Goal: Information Seeking & Learning: Learn about a topic

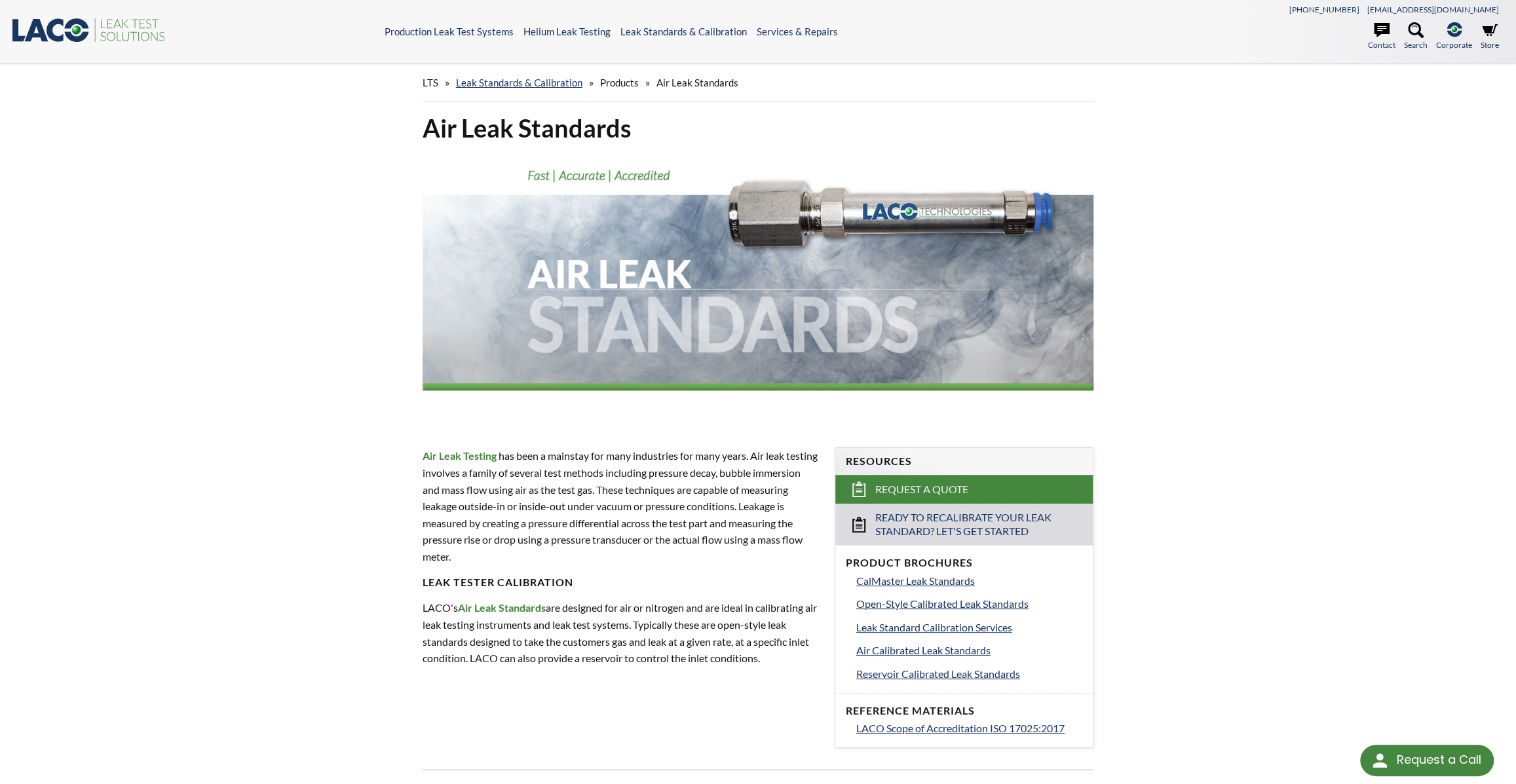
select select "Language Translate Widget"
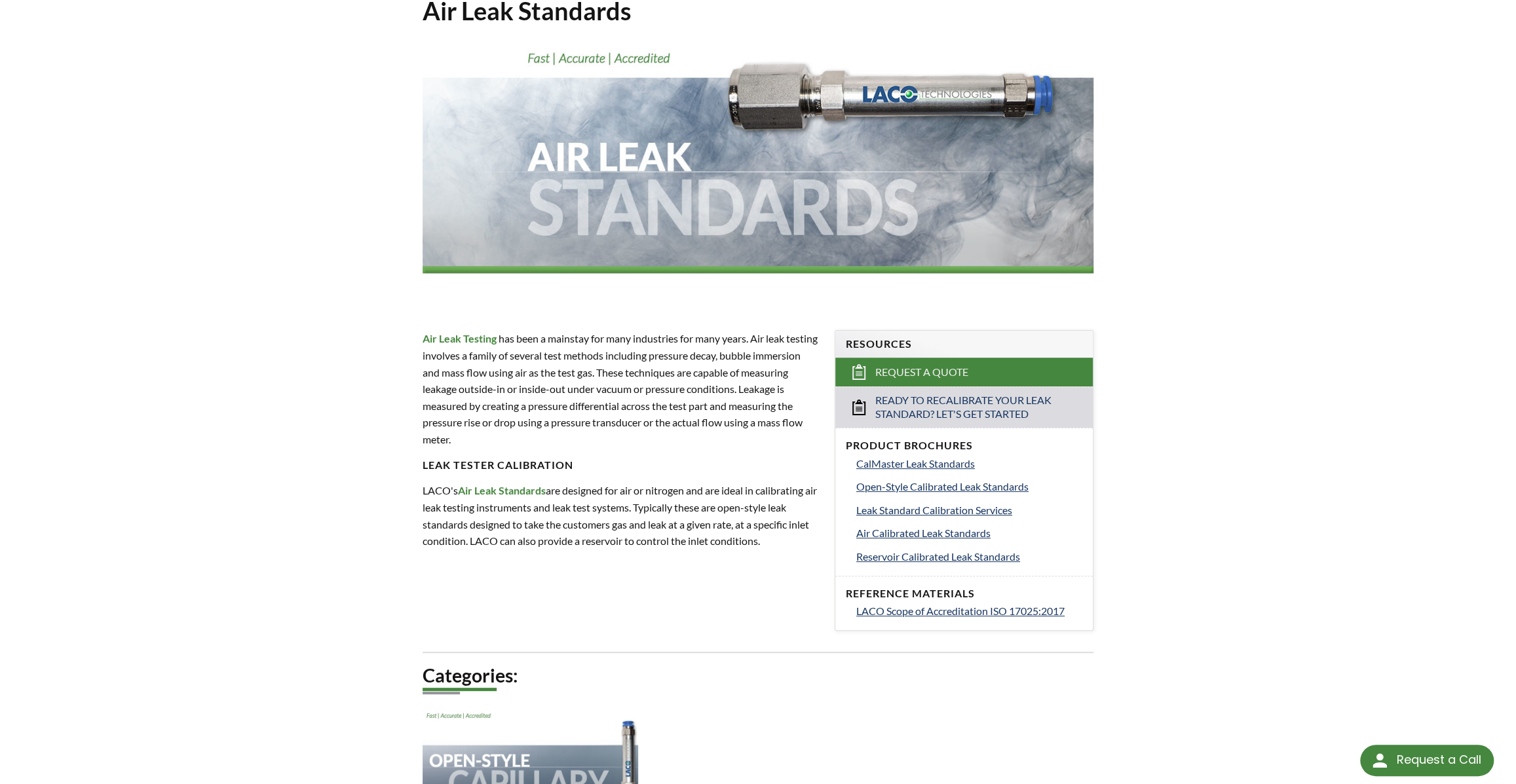
scroll to position [109, 0]
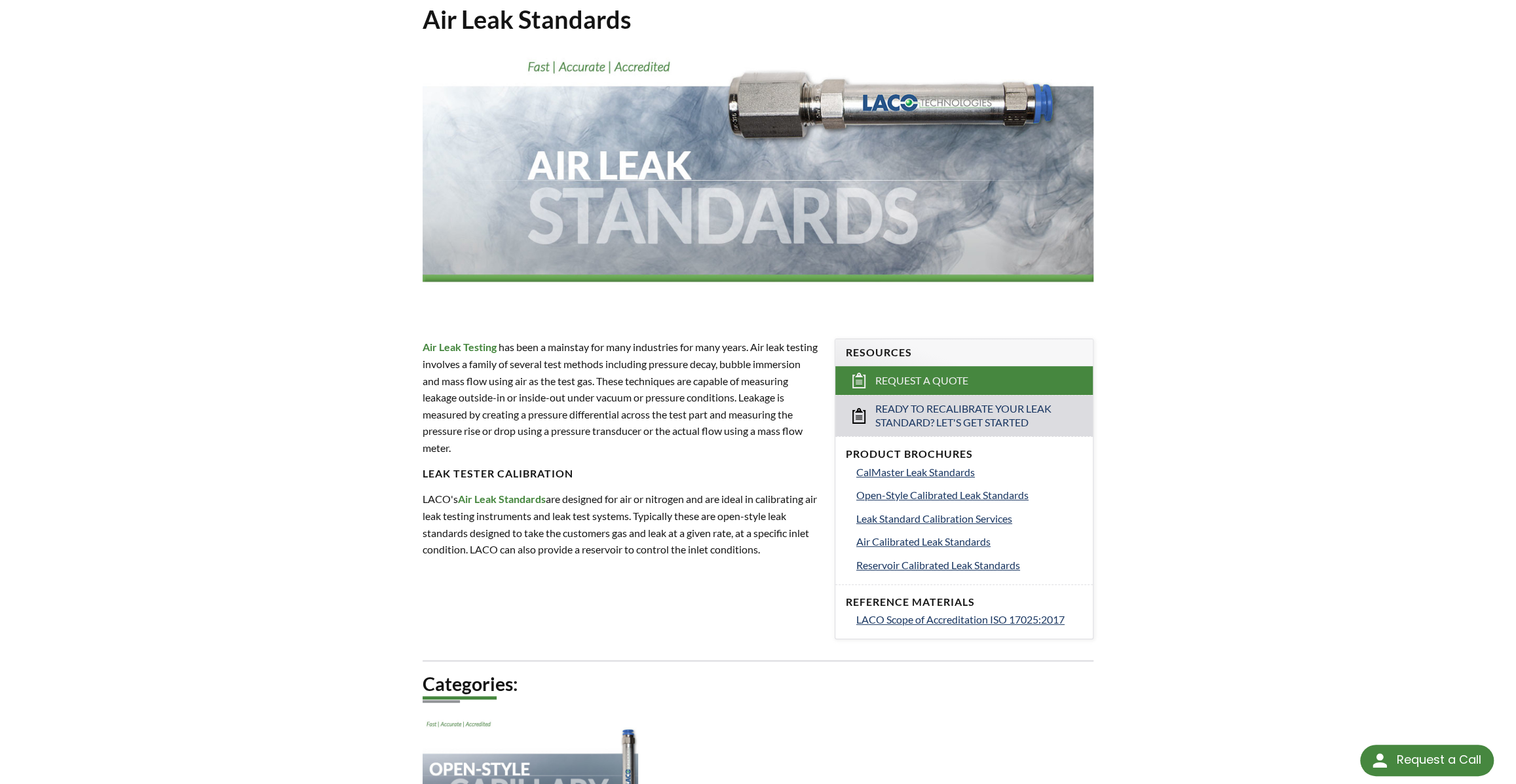
click at [778, 396] on p "Air Leak Testing has been a mainstay for many industries for many years. Air le…" at bounding box center [621, 397] width 396 height 117
click at [780, 399] on p "Air Leak Testing has been a mainstay for many industries for many years. Air le…" at bounding box center [621, 397] width 396 height 117
drag, startPoint x: 772, startPoint y: 412, endPoint x: 774, endPoint y: 422, distance: 10.2
click at [774, 422] on p "Air Leak Testing has been a mainstay for many industries for many years. Air le…" at bounding box center [621, 397] width 396 height 117
click at [776, 425] on p "Air Leak Testing has been a mainstay for many industries for many years. Air le…" at bounding box center [621, 397] width 396 height 117
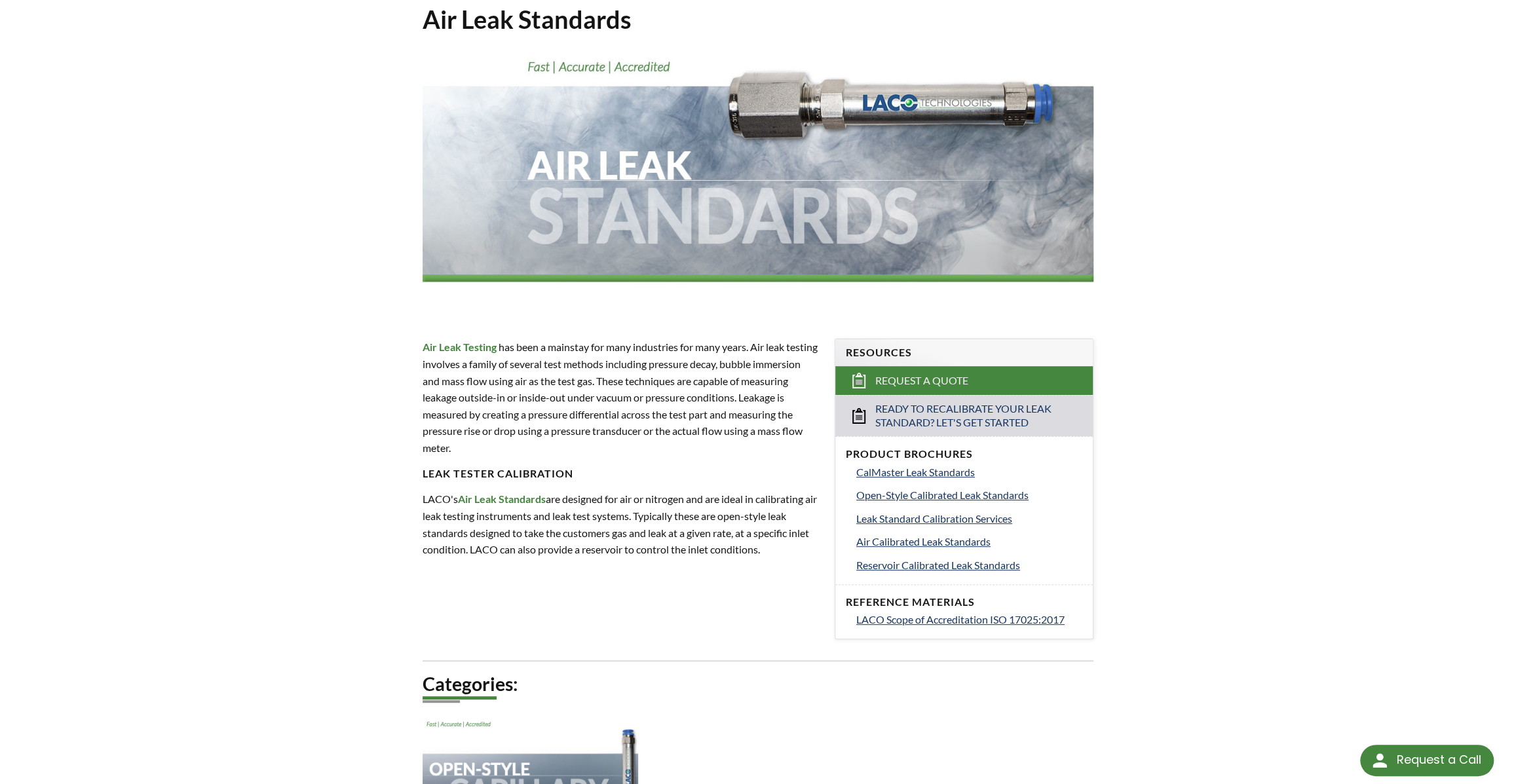
drag, startPoint x: 775, startPoint y: 410, endPoint x: 776, endPoint y: 421, distance: 11.0
click at [776, 421] on p "Air Leak Testing has been a mainstay for many industries for many years. Air le…" at bounding box center [621, 397] width 396 height 117
click at [639, 454] on p "Air Leak Testing has been a mainstay for many industries for many years. Air le…" at bounding box center [621, 397] width 396 height 117
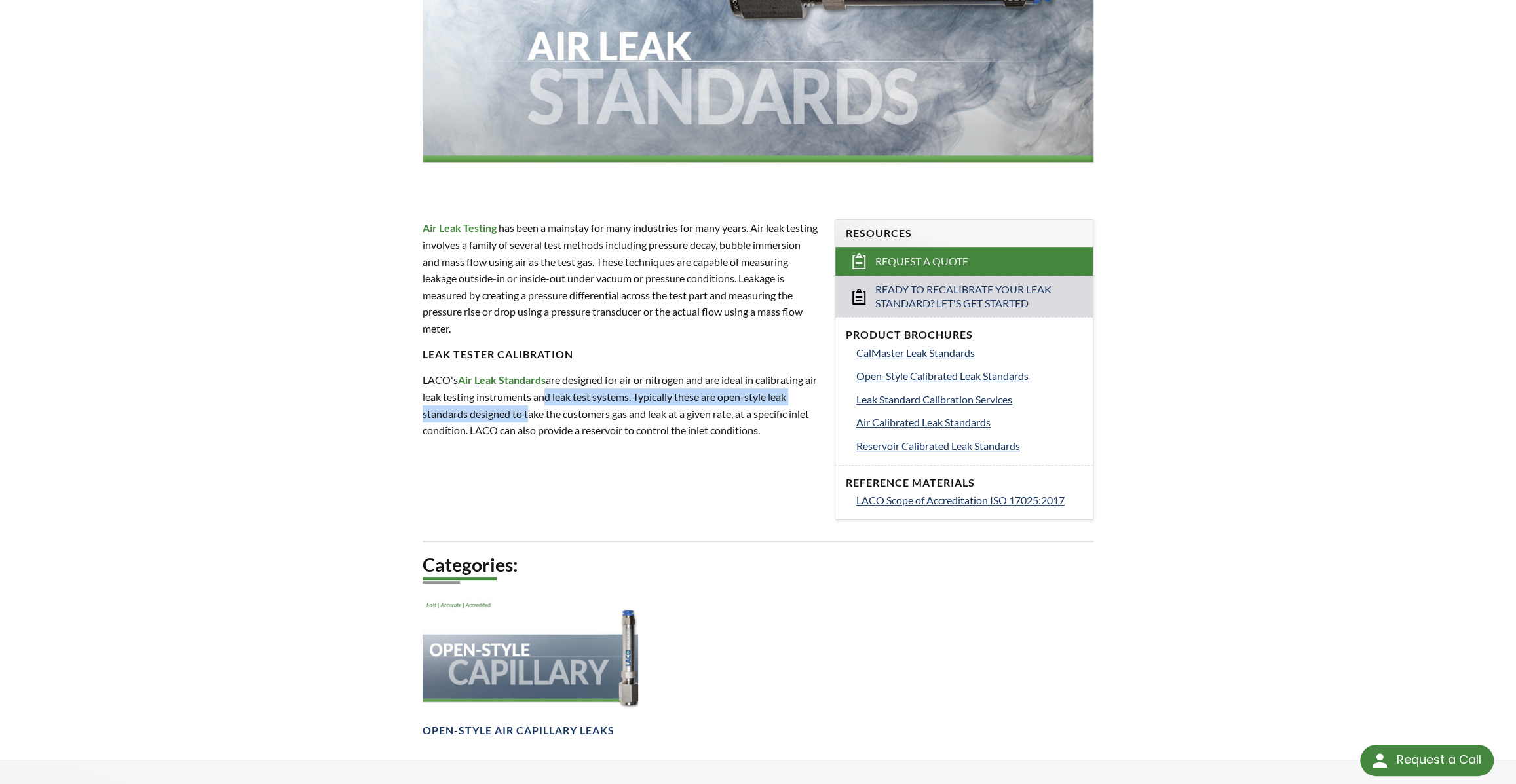
drag, startPoint x: 635, startPoint y: 451, endPoint x: 638, endPoint y: 457, distance: 6.7
click at [638, 438] on p "LACO's Air Leak Standards are designed for air or nitrogen and are ideal in cal…" at bounding box center [621, 405] width 396 height 67
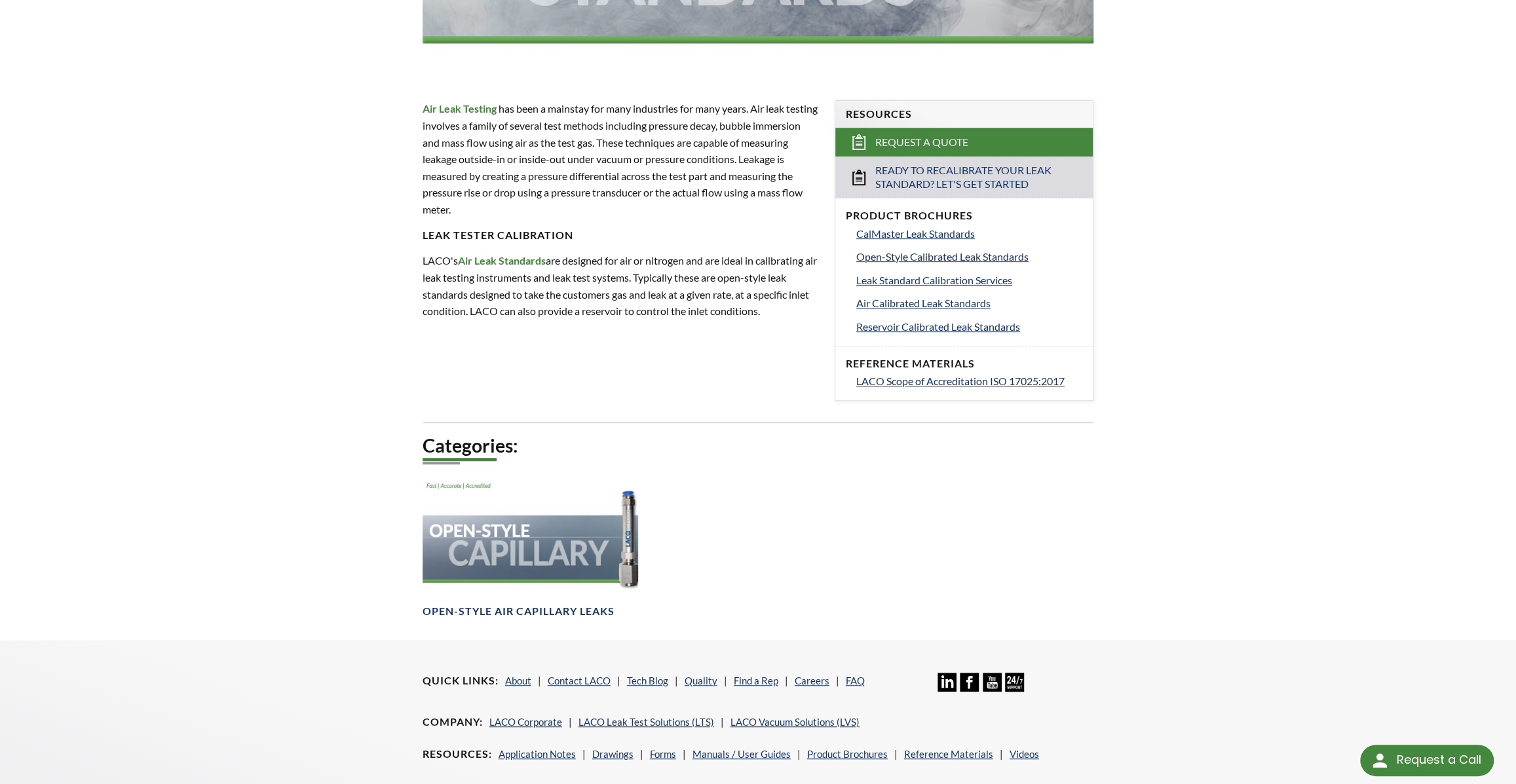
scroll to position [466, 0]
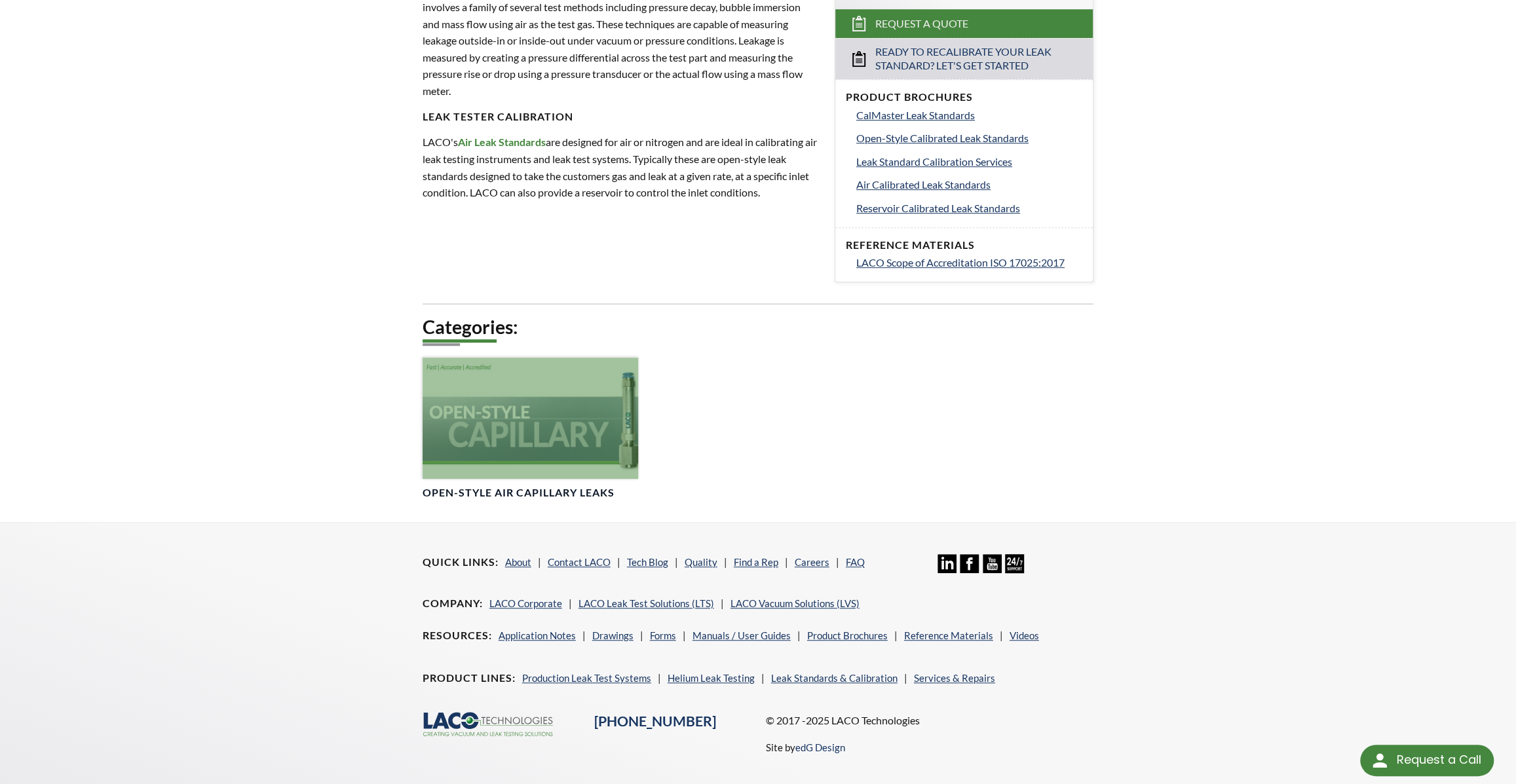
click at [590, 479] on div at bounding box center [530, 418] width 216 height 121
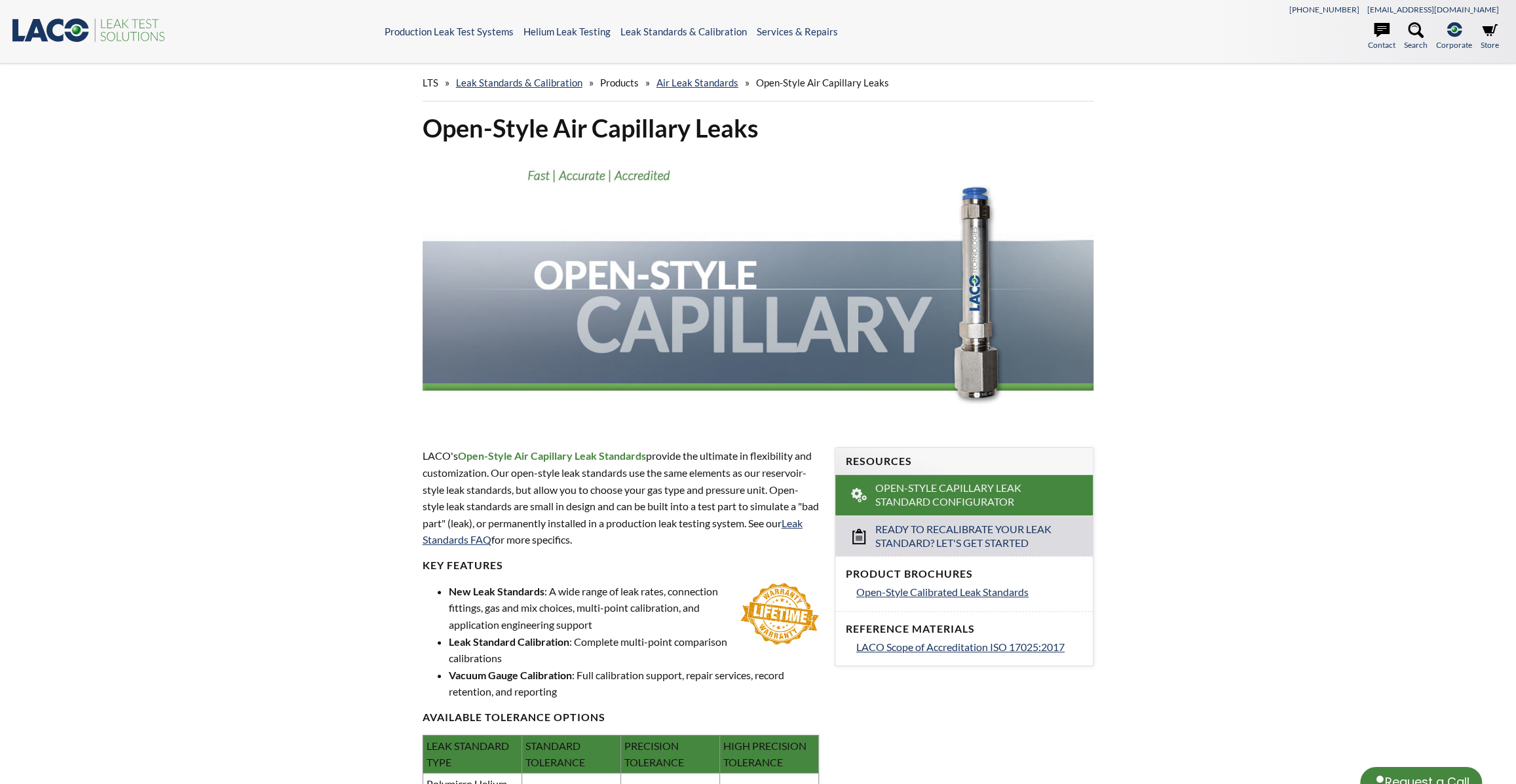
select select "Language Translate Widget"
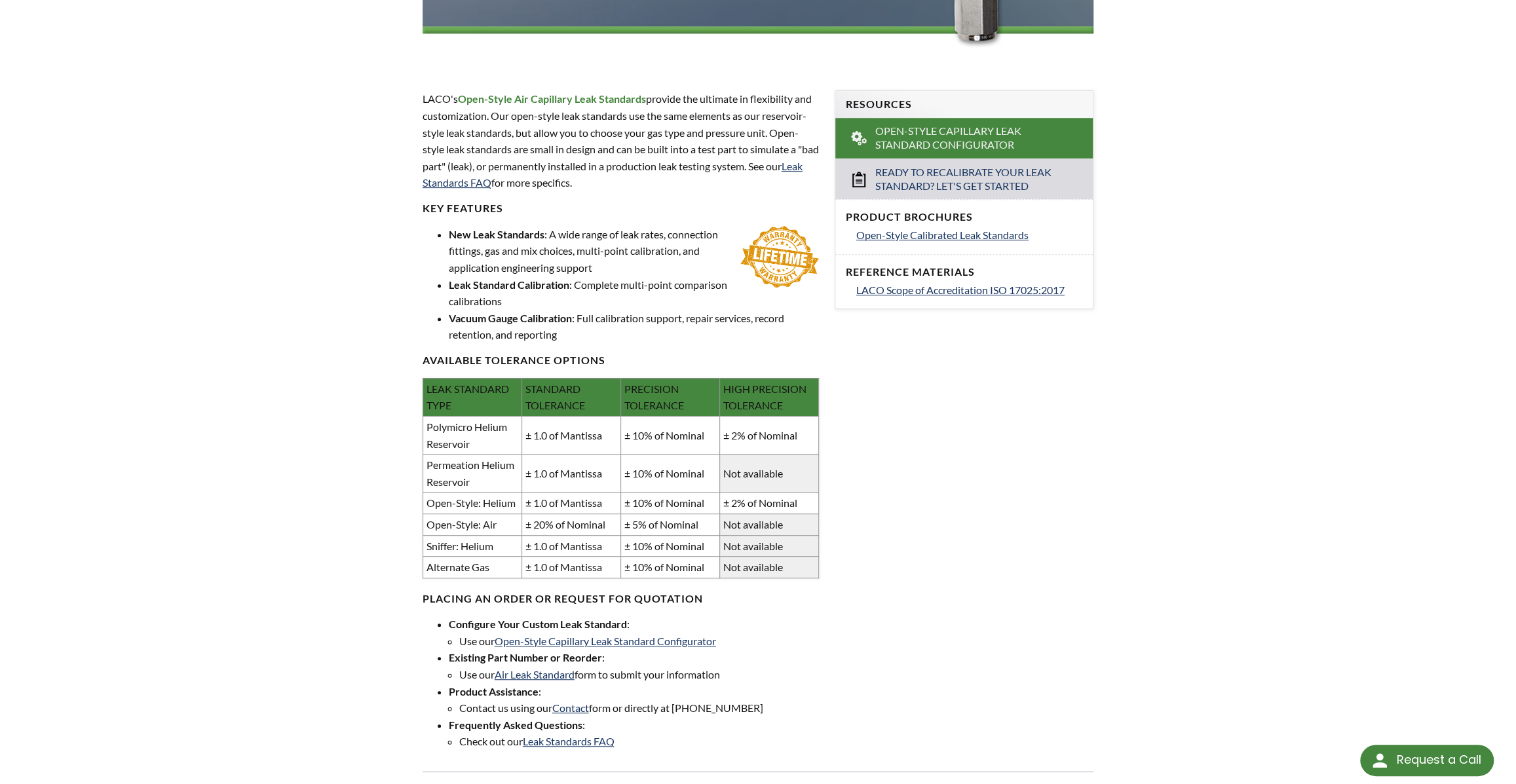
scroll to position [476, 0]
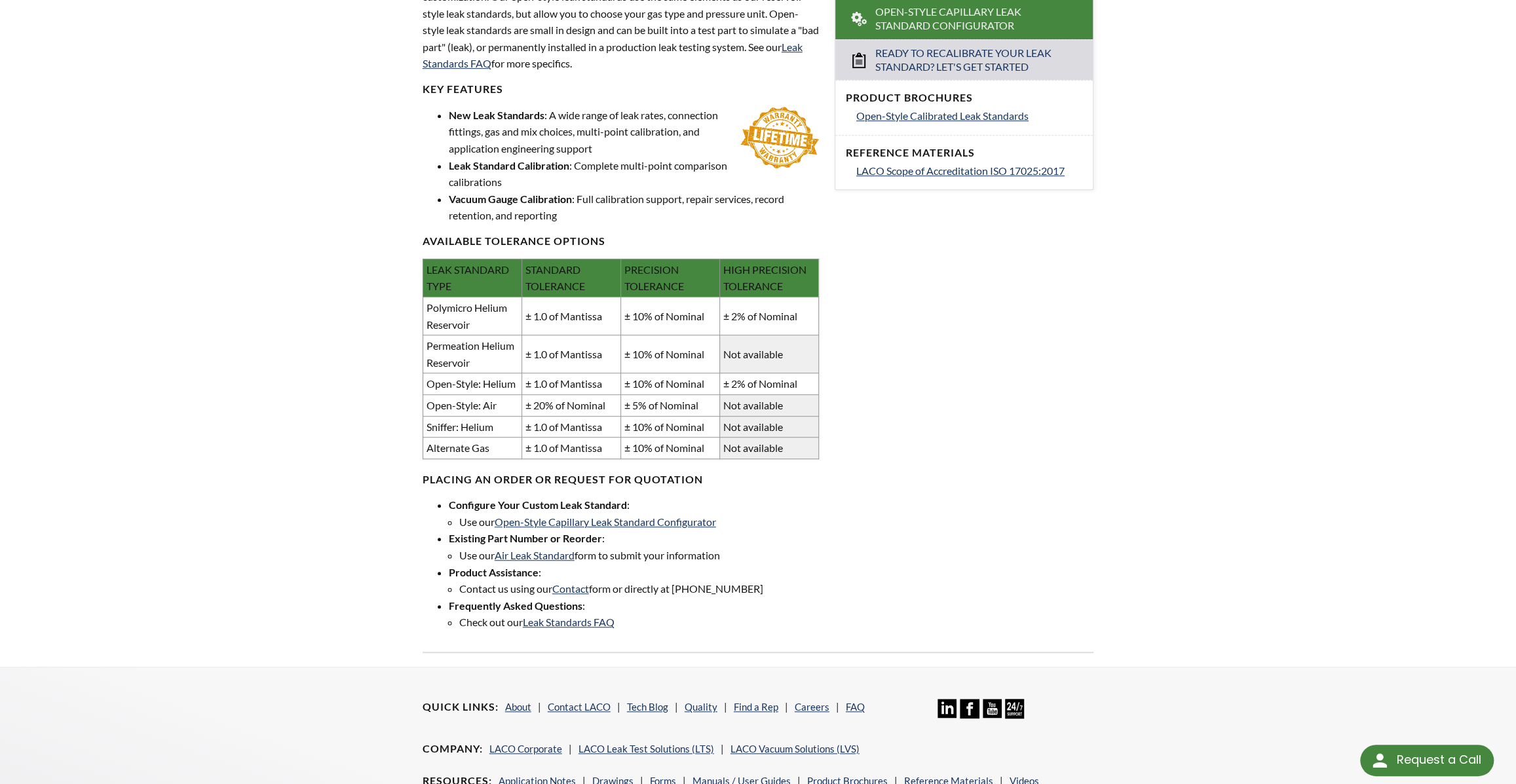
click at [596, 373] on td "± 1.0 of Mantissa" at bounding box center [571, 354] width 99 height 38
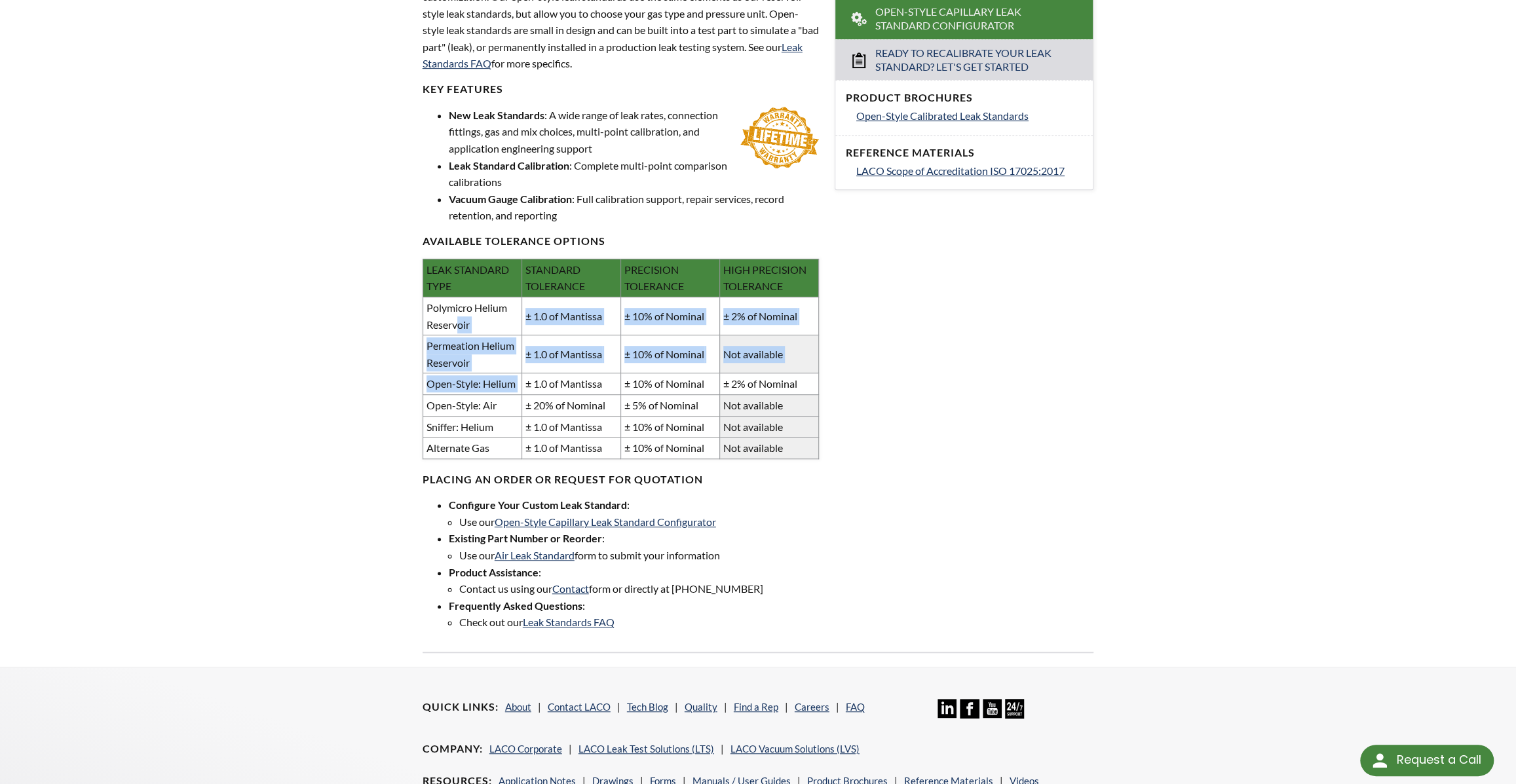
drag, startPoint x: 509, startPoint y: 450, endPoint x: 523, endPoint y: 484, distance: 36.8
click at [523, 458] on tbody "Polymicro Helium Reservoir ± 1.0 of Mantissa ± 10% of Nominal ± 2% of Nominal P…" at bounding box center [620, 377] width 395 height 161
click at [523, 395] on td "± 1.0 of Mantissa" at bounding box center [571, 384] width 99 height 22
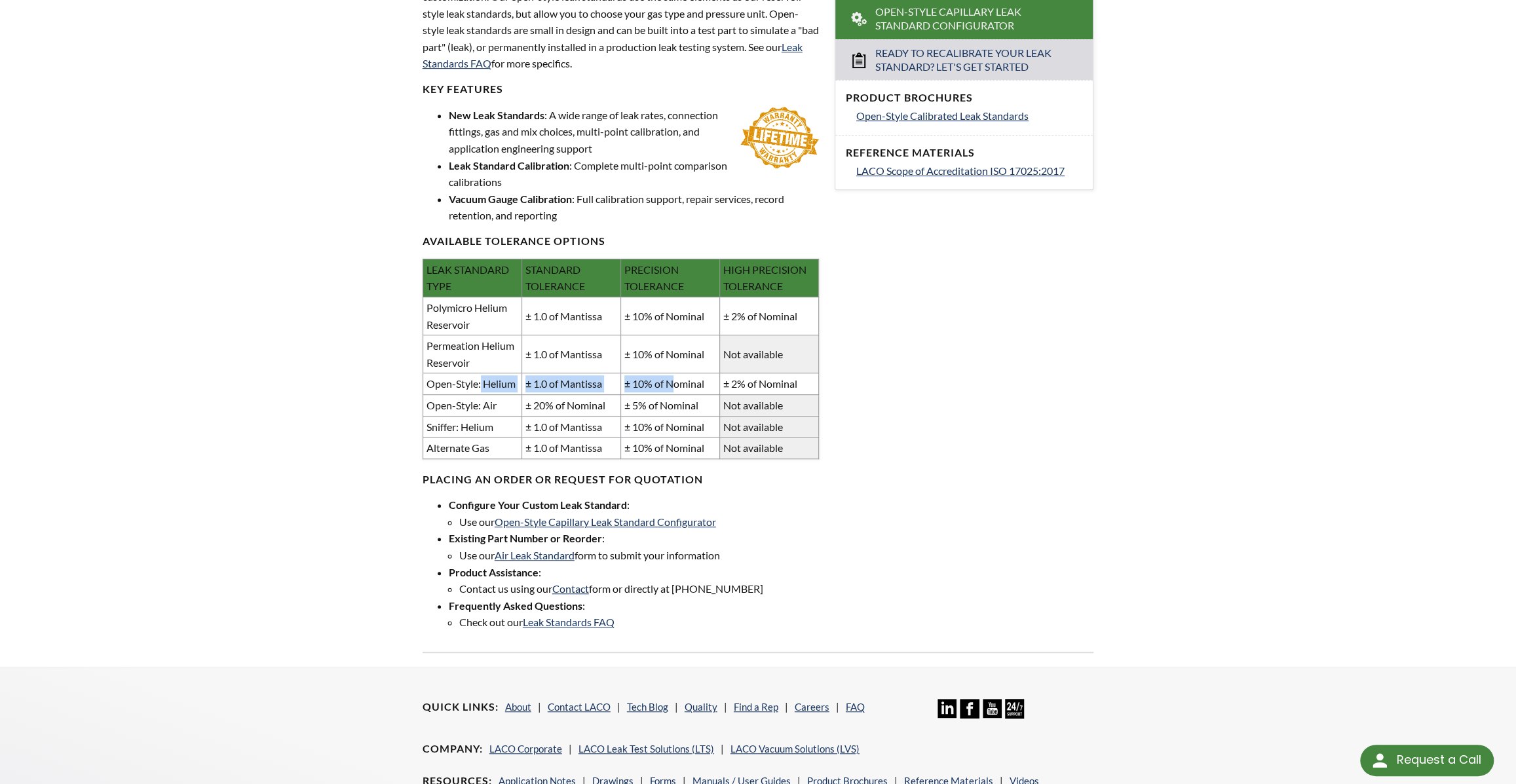
drag, startPoint x: 491, startPoint y: 487, endPoint x: 636, endPoint y: 515, distance: 147.7
click at [636, 395] on tr "Open-Style: Helium ± 1.0 of Mantissa ± 10% of Nominal ± 2% of Nominal" at bounding box center [620, 384] width 395 height 22
click at [638, 395] on td "± 10% of Nominal" at bounding box center [670, 384] width 99 height 22
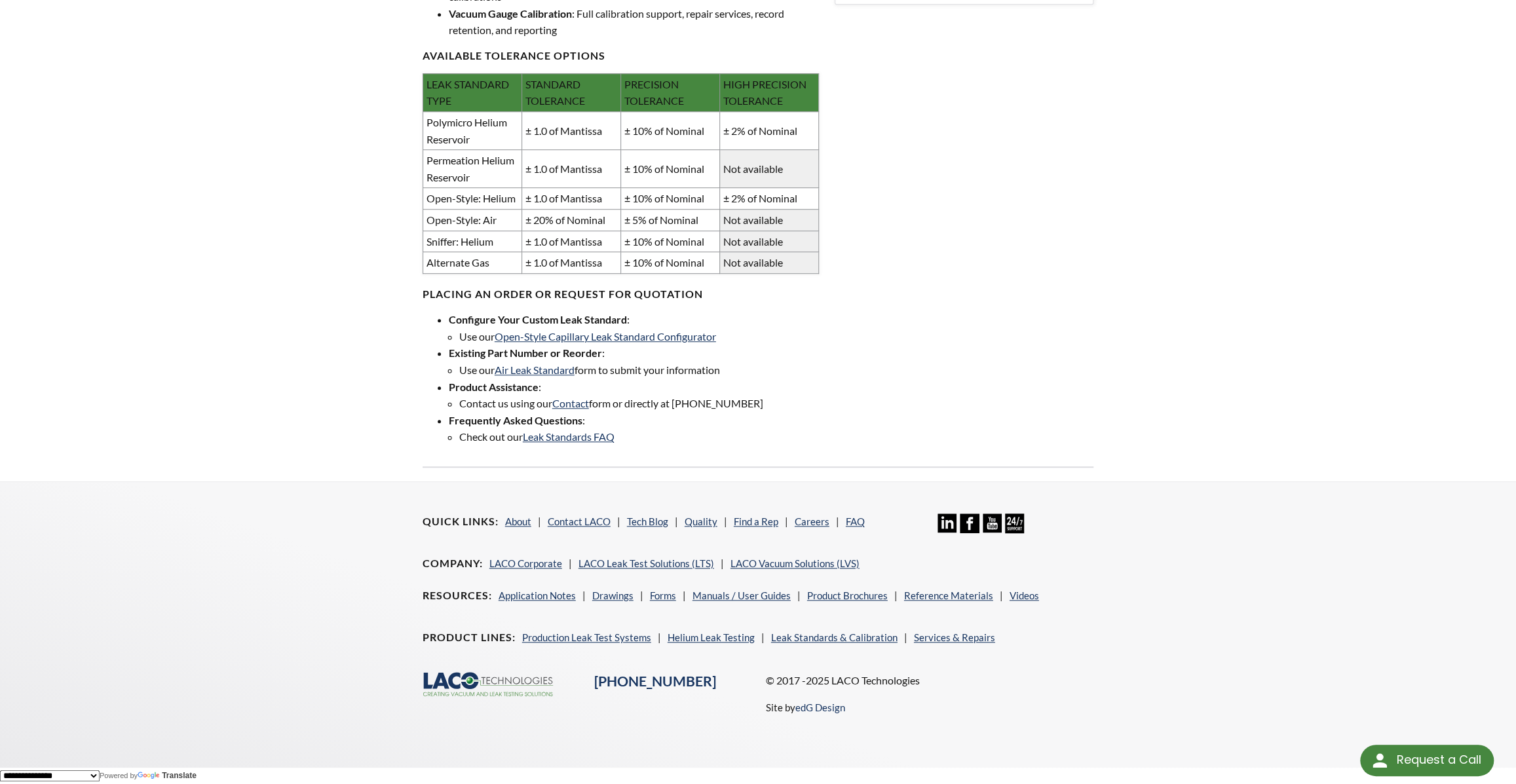
scroll to position [118, 0]
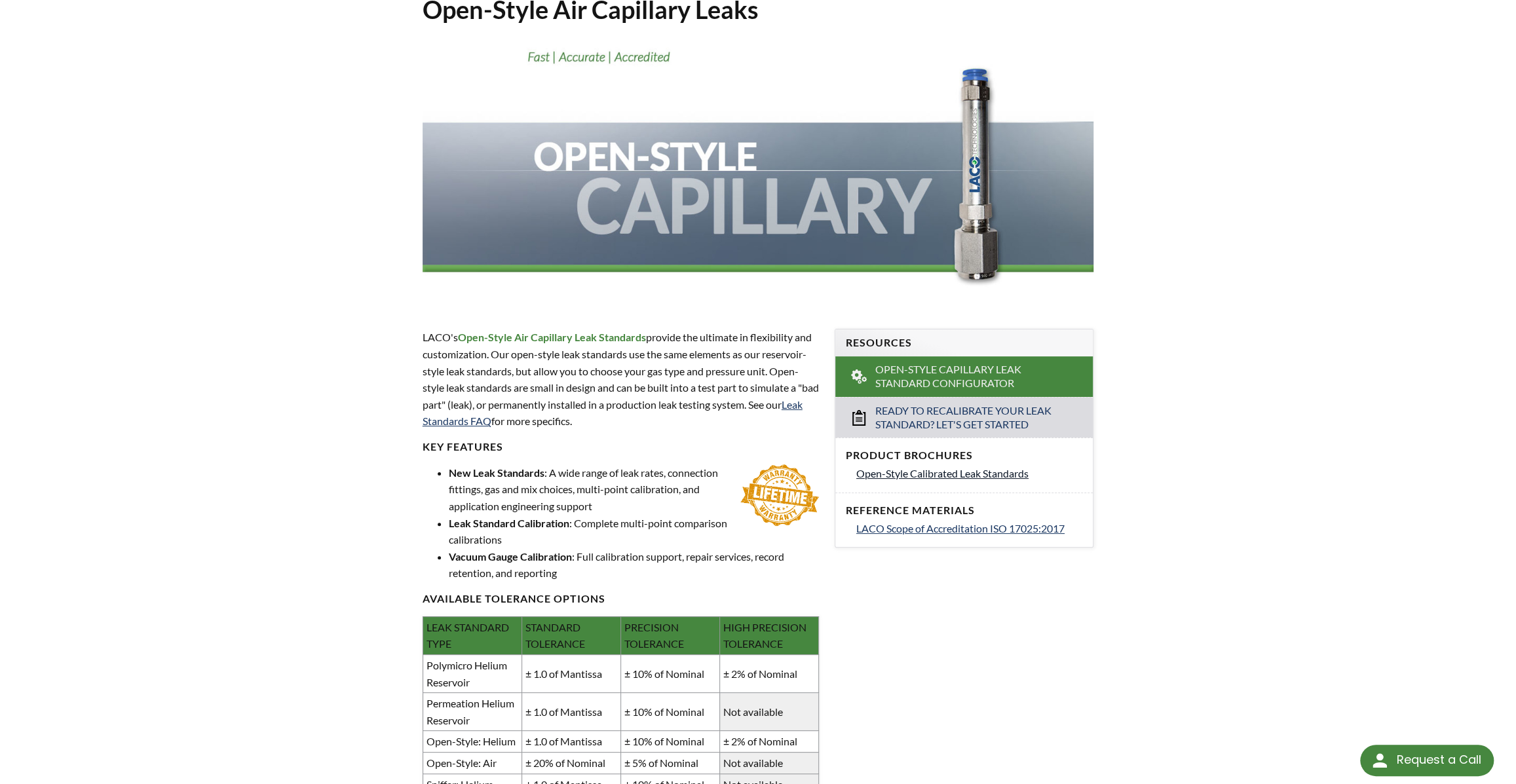
click at [919, 480] on span "Open-Style Calibrated Leak Standards" at bounding box center [942, 473] width 172 height 13
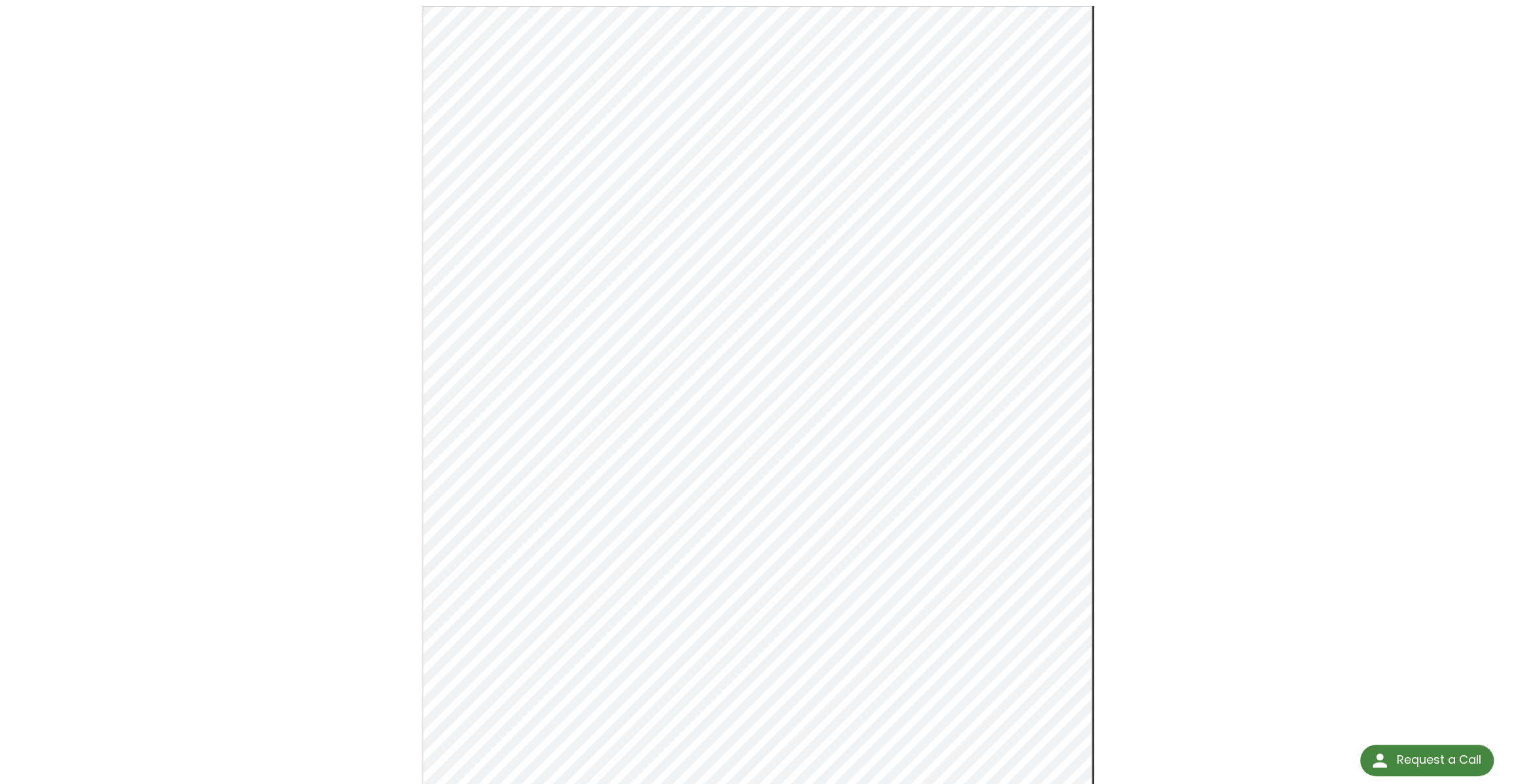
scroll to position [118, 0]
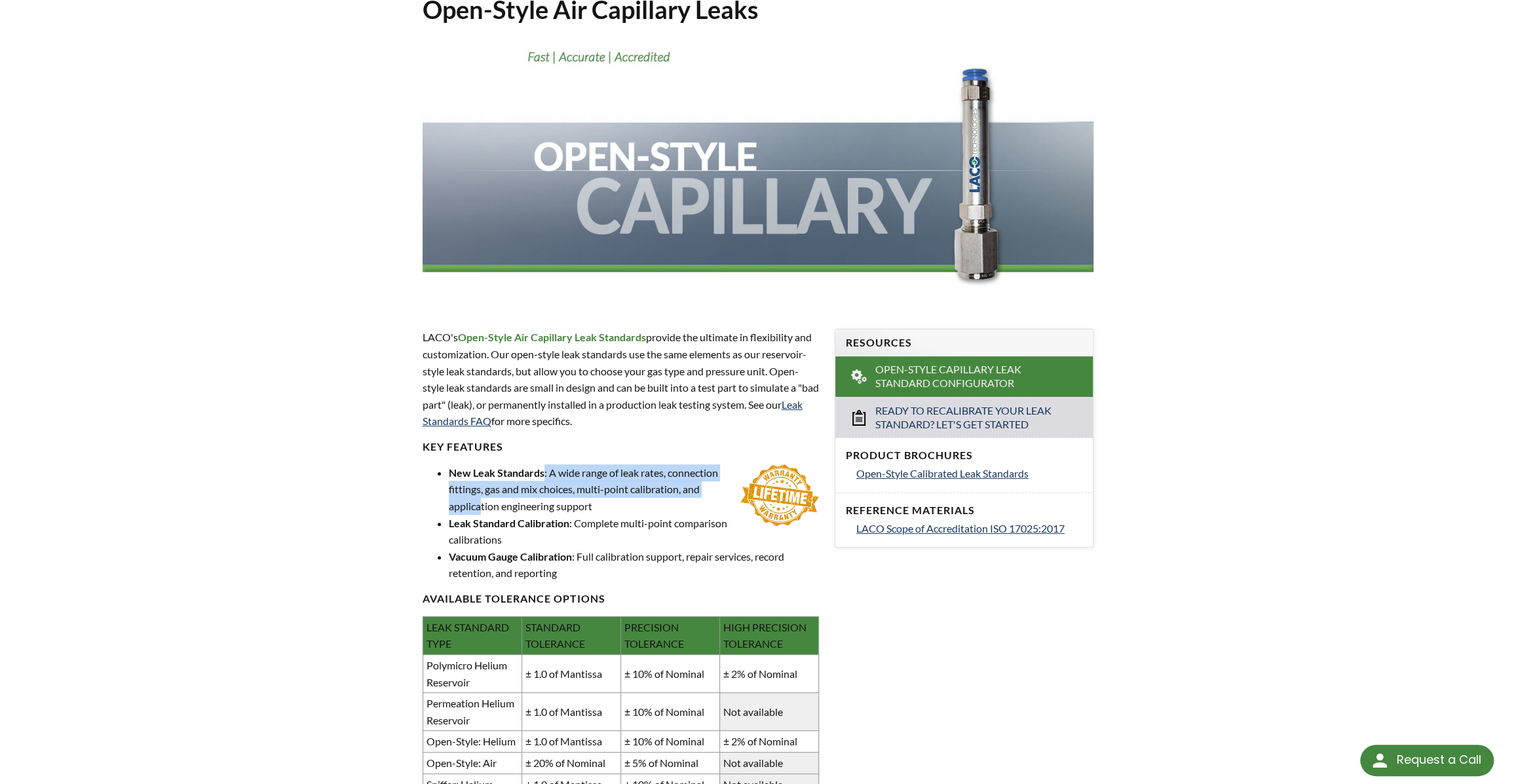
drag, startPoint x: 557, startPoint y: 539, endPoint x: 567, endPoint y: 565, distance: 27.9
click at [567, 515] on li "New Leak Standards : A wide range of leak rates, connection fittings, gas and m…" at bounding box center [633, 490] width 370 height 50
click at [568, 515] on li "New Leak Standards : A wide range of leak rates, connection fittings, gas and m…" at bounding box center [633, 490] width 370 height 50
click at [570, 515] on li "New Leak Standards : A wide range of leak rates, connection fittings, gas and m…" at bounding box center [633, 490] width 370 height 50
drag, startPoint x: 558, startPoint y: 459, endPoint x: 563, endPoint y: 477, distance: 18.7
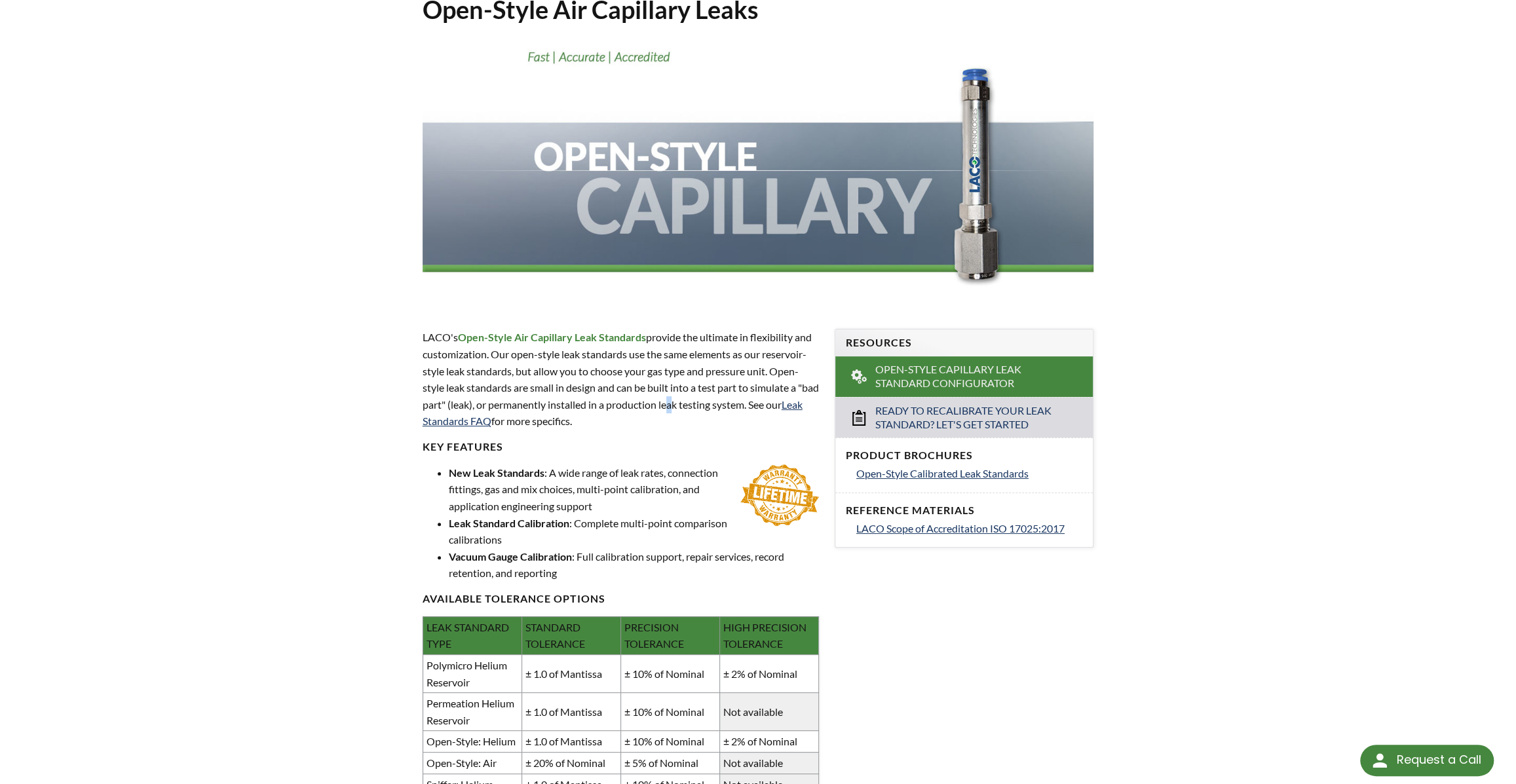
click at [563, 430] on p "LACO's Open-Style Air Capillary Leak Standards provide the ultimate in flexibil…" at bounding box center [621, 379] width 396 height 101
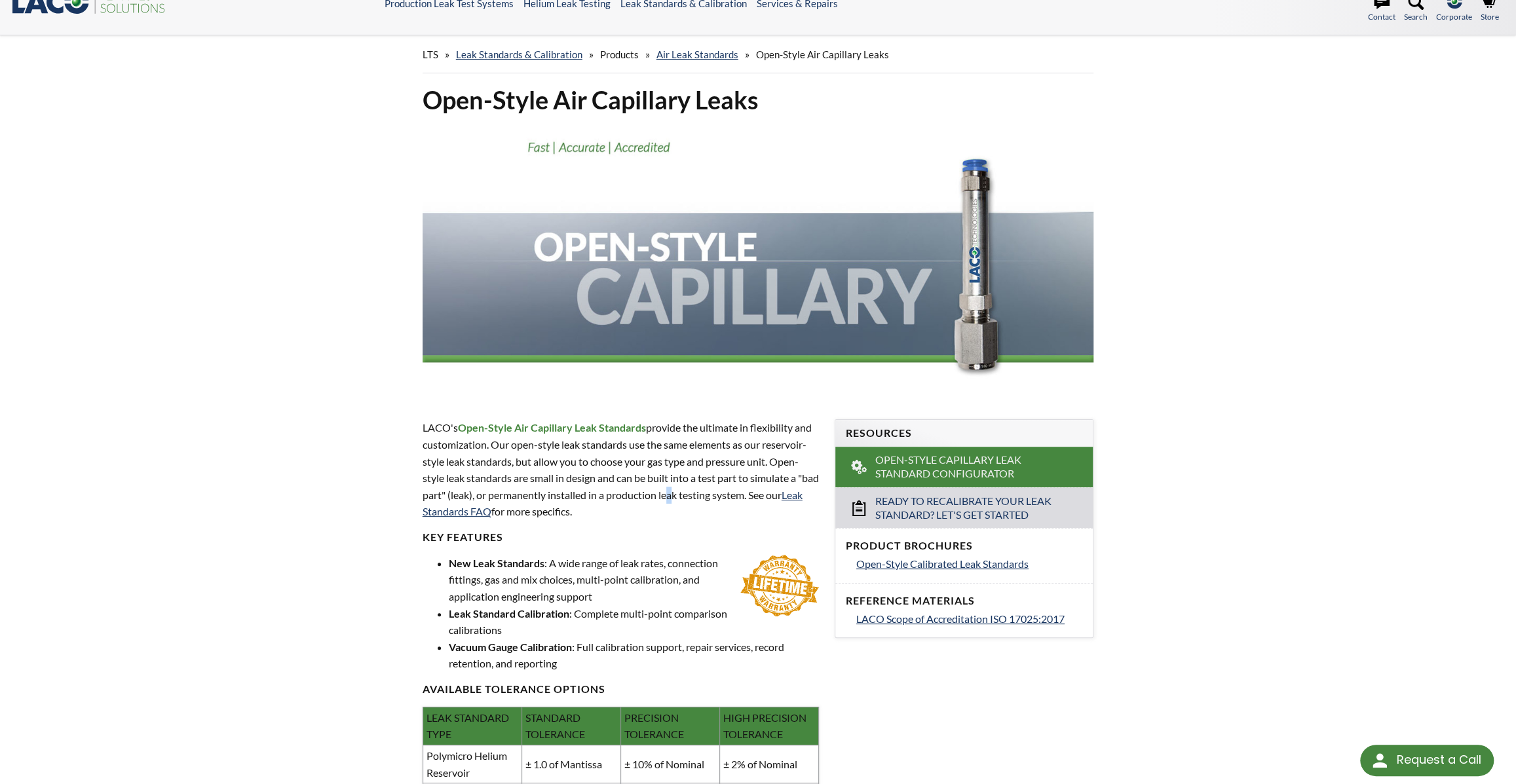
click at [547, 484] on p "LACO's Open-Style Air Capillary Leak Standards provide the ultimate in flexibil…" at bounding box center [621, 470] width 396 height 101
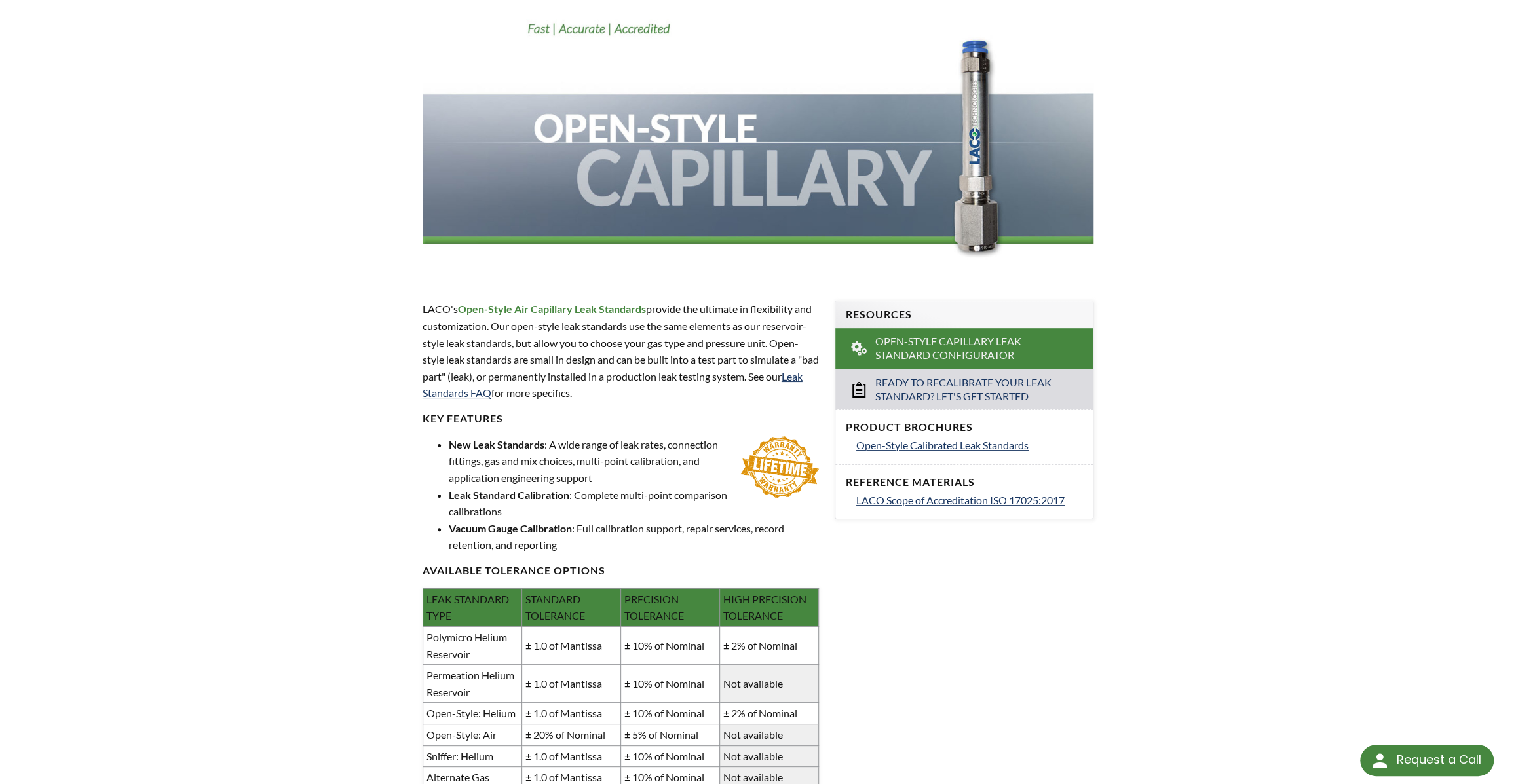
scroll to position [118, 0]
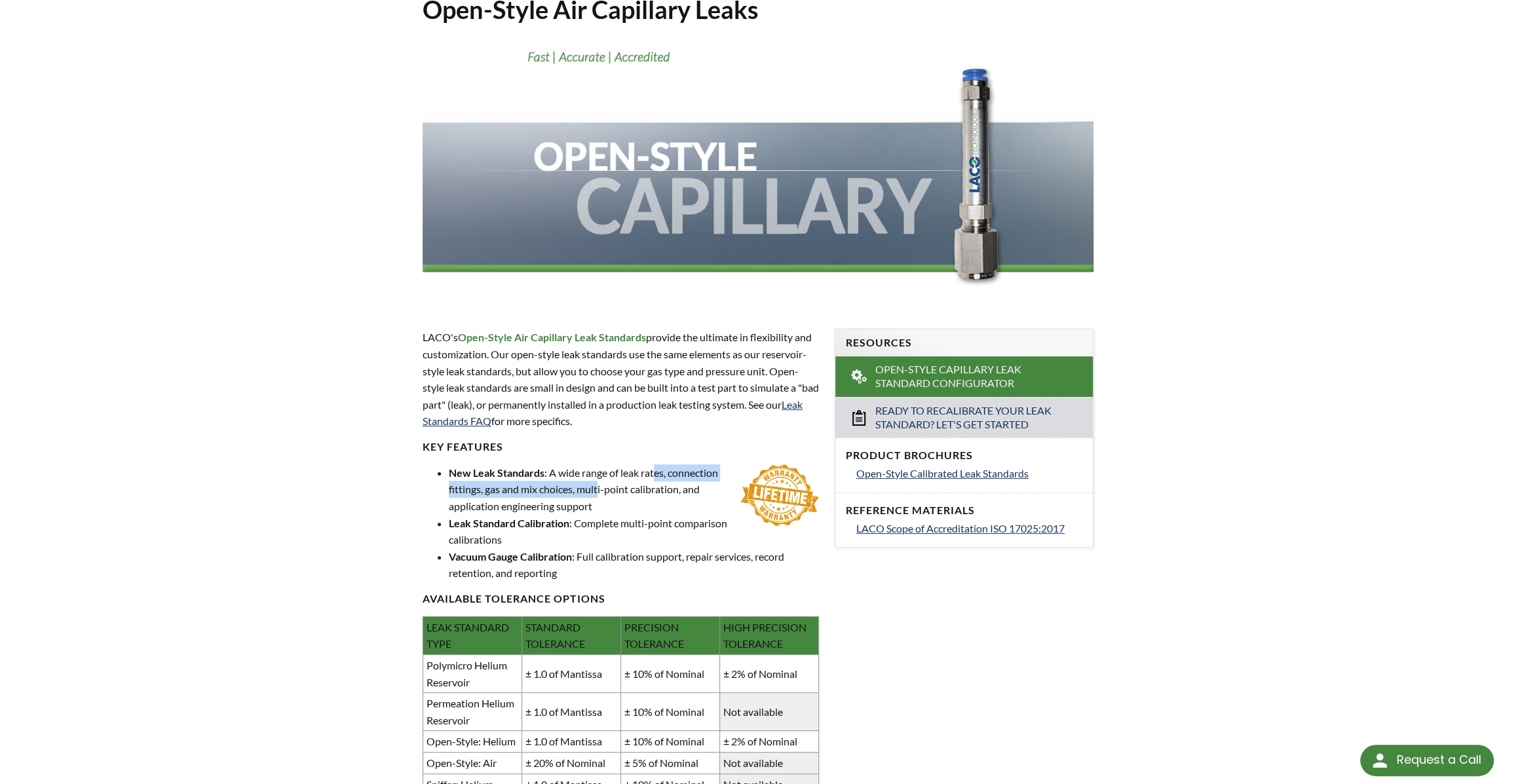
drag, startPoint x: 683, startPoint y: 530, endPoint x: 676, endPoint y: 553, distance: 24.0
click at [676, 515] on li "New Leak Standards : A wide range of leak rates, connection fittings, gas and m…" at bounding box center [633, 490] width 370 height 50
drag, startPoint x: 675, startPoint y: 541, endPoint x: 673, endPoint y: 552, distance: 11.2
click at [673, 515] on li "New Leak Standards : A wide range of leak rates, connection fittings, gas and m…" at bounding box center [633, 490] width 370 height 50
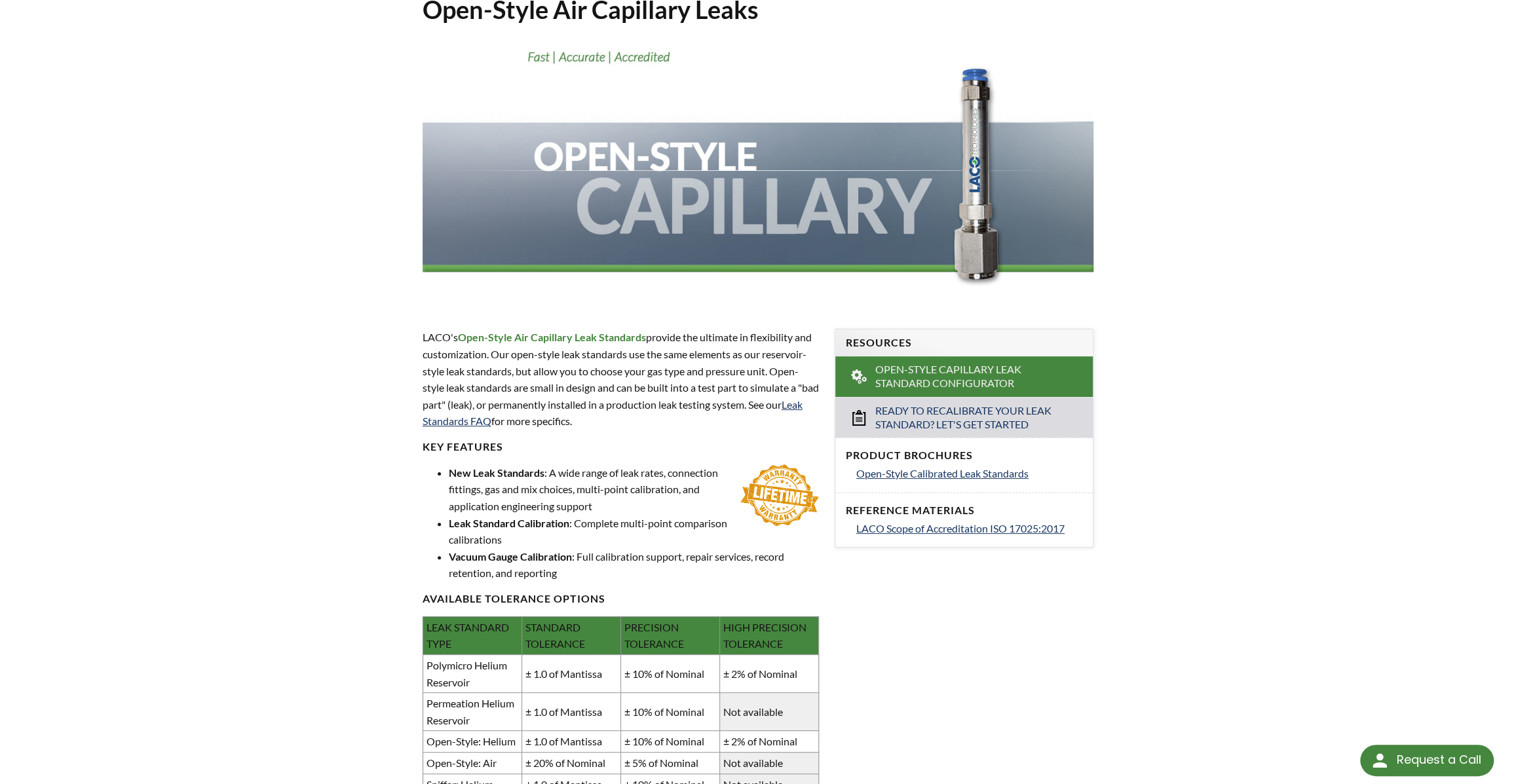
click at [673, 515] on li "New Leak Standards : A wide range of leak rates, connection fittings, gas and m…" at bounding box center [633, 490] width 370 height 50
drag, startPoint x: 625, startPoint y: 544, endPoint x: 659, endPoint y: 581, distance: 50.2
click at [659, 581] on ul "New Leak Standards : A wide range of leak rates, connection fittings, gas and m…" at bounding box center [621, 523] width 396 height 117
click at [659, 548] on li "Leak Standard Calibration : Complete multi-point comparison calibrations" at bounding box center [633, 532] width 370 height 33
click at [668, 515] on li "New Leak Standards : A wide range of leak rates, connection fittings, gas and m…" at bounding box center [633, 490] width 370 height 50
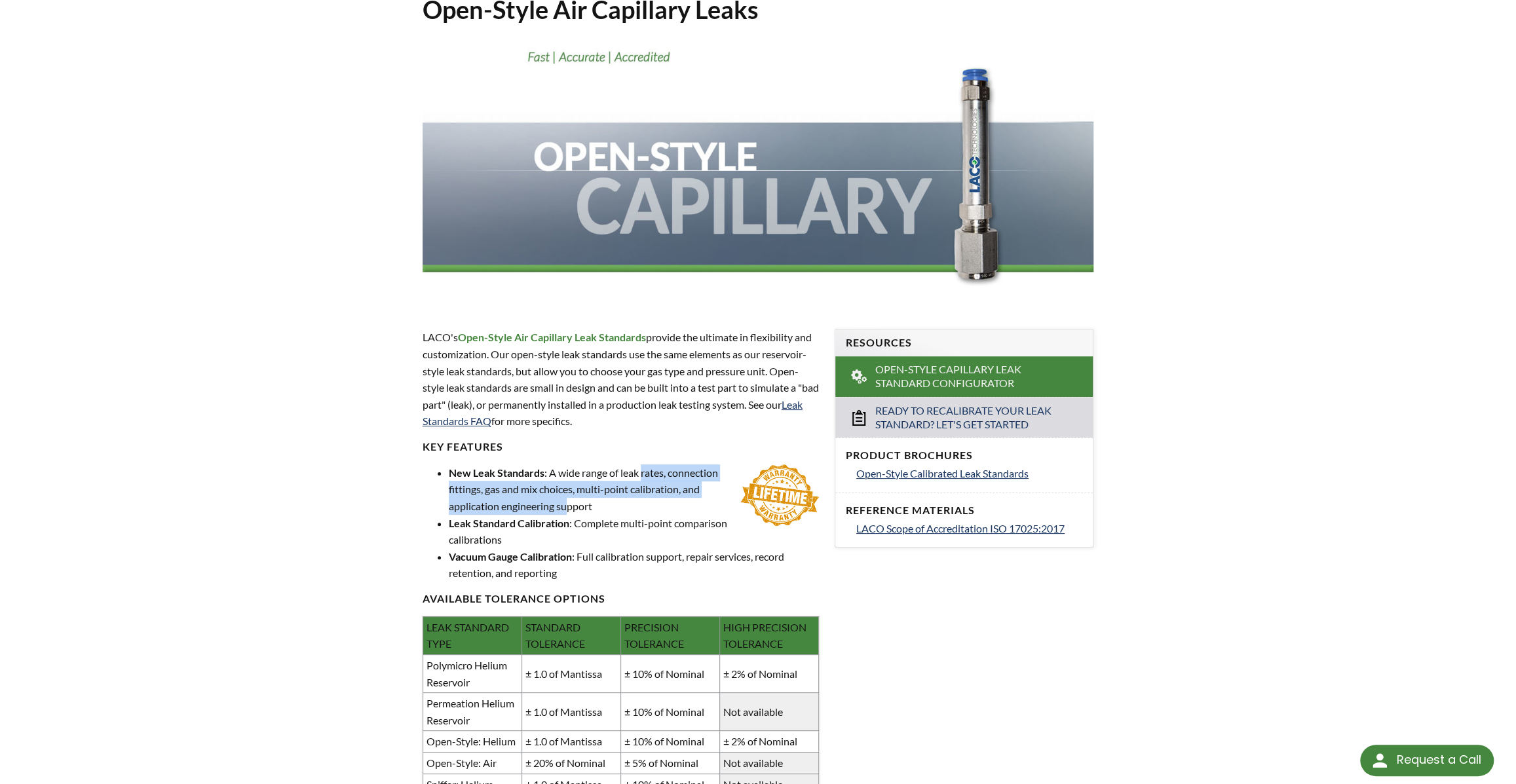
click at [668, 515] on li "New Leak Standards : A wide range of leak rates, connection fittings, gas and m…" at bounding box center [633, 490] width 370 height 50
drag, startPoint x: 643, startPoint y: 515, endPoint x: 653, endPoint y: 601, distance: 86.6
click at [653, 601] on div "LACO's Open-Style Air Capillary Leak Standards provide the ultimate in flexibil…" at bounding box center [621, 658] width 396 height 660
click at [654, 548] on li "Leak Standard Calibration : Complete multi-point comparison calibrations" at bounding box center [633, 532] width 370 height 33
drag, startPoint x: 643, startPoint y: 514, endPoint x: 653, endPoint y: 574, distance: 60.8
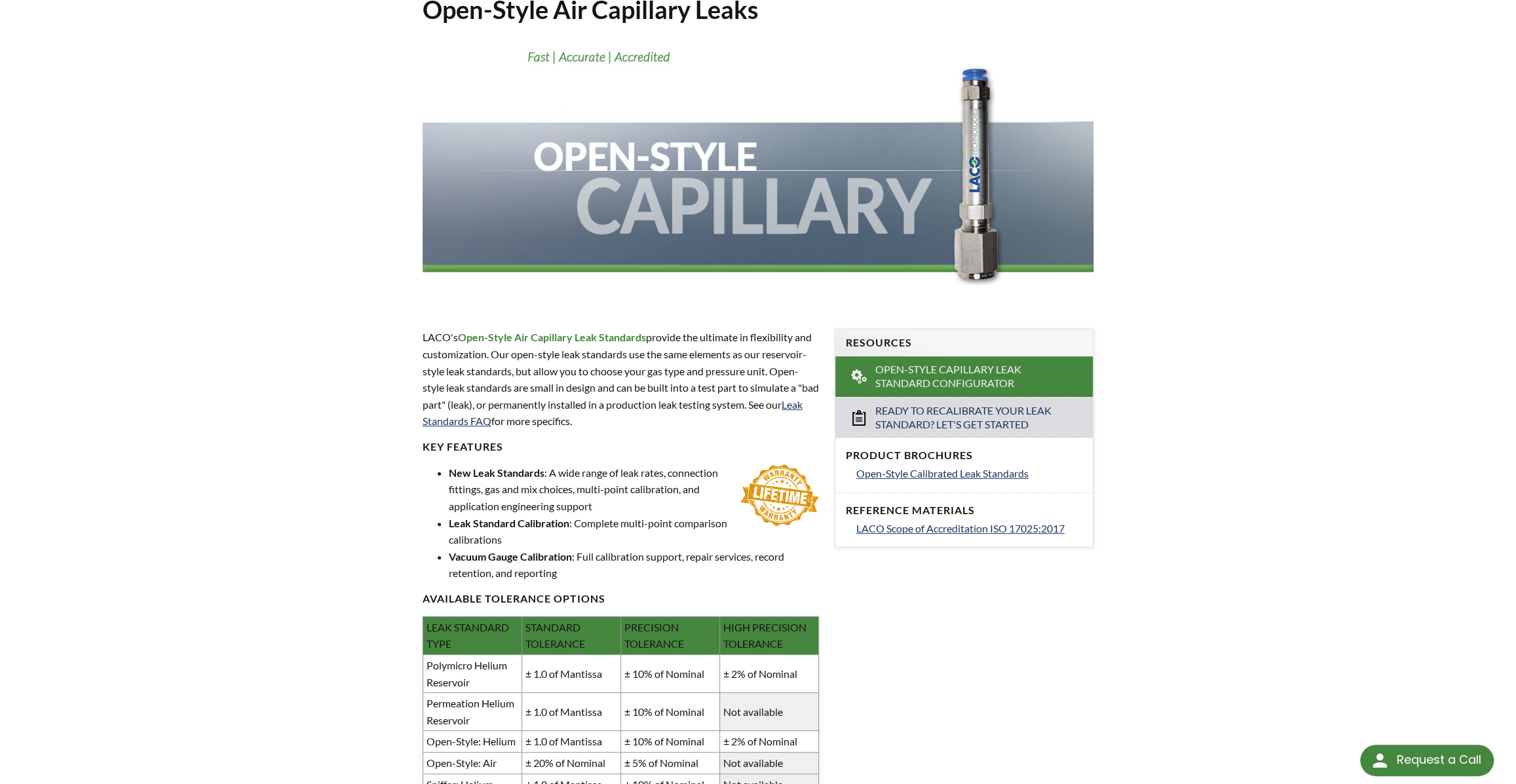
click at [653, 574] on div "LACO's Open-Style Air Capillary Leak Standards provide the ultimate in flexibil…" at bounding box center [621, 658] width 396 height 660
click at [655, 548] on li "Leak Standard Calibration : Complete multi-point comparison calibrations" at bounding box center [633, 532] width 370 height 33
click at [638, 515] on li "New Leak Standards : A wide range of leak rates, connection fittings, gas and m…" at bounding box center [633, 490] width 370 height 50
drag, startPoint x: 638, startPoint y: 568, endPoint x: 641, endPoint y: 574, distance: 6.7
click at [641, 515] on li "New Leak Standards : A wide range of leak rates, connection fittings, gas and m…" at bounding box center [633, 490] width 370 height 50
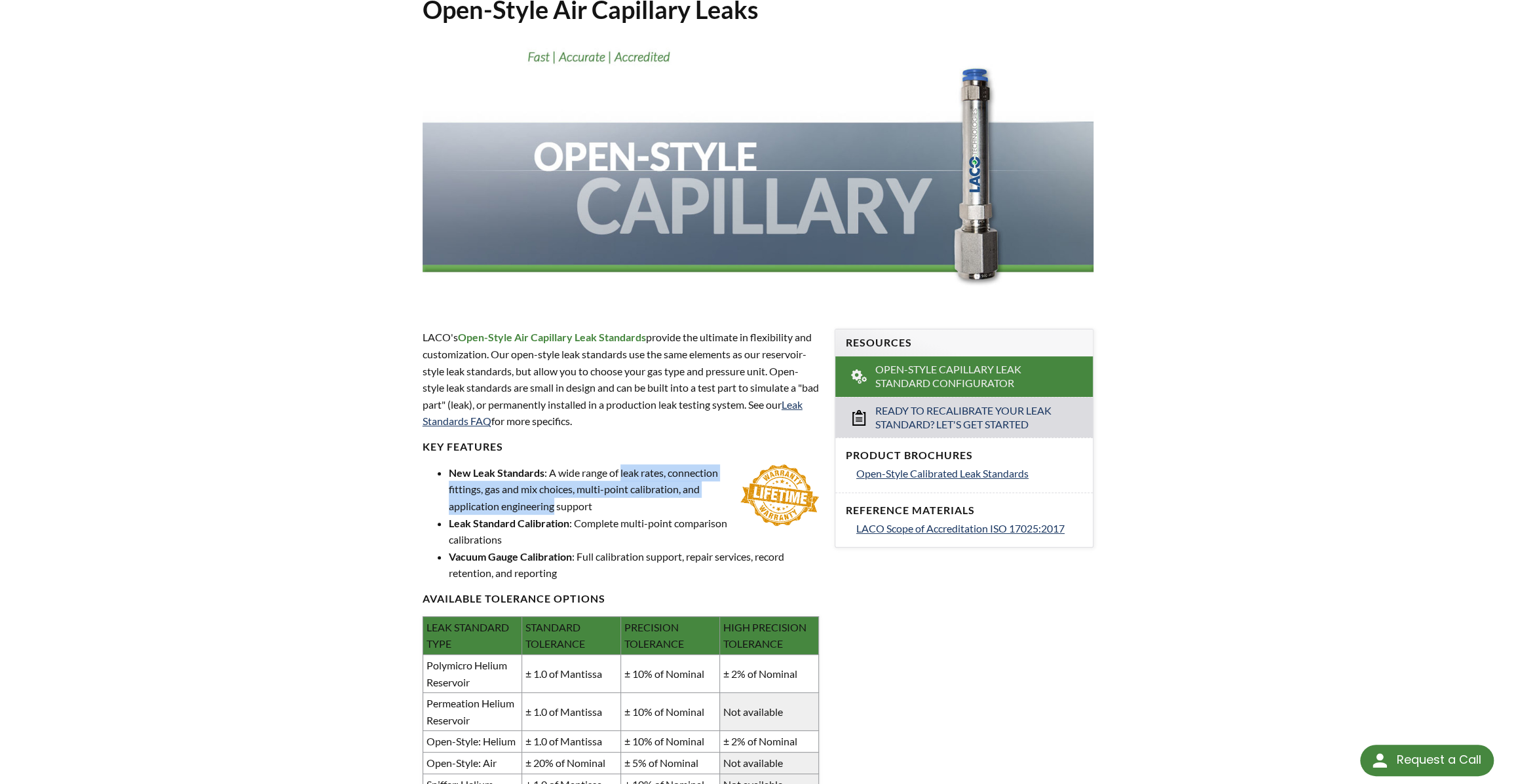
drag, startPoint x: 643, startPoint y: 536, endPoint x: 650, endPoint y: 563, distance: 27.9
click at [650, 515] on li "New Leak Standards : A wide range of leak rates, connection fittings, gas and m…" at bounding box center [633, 490] width 370 height 50
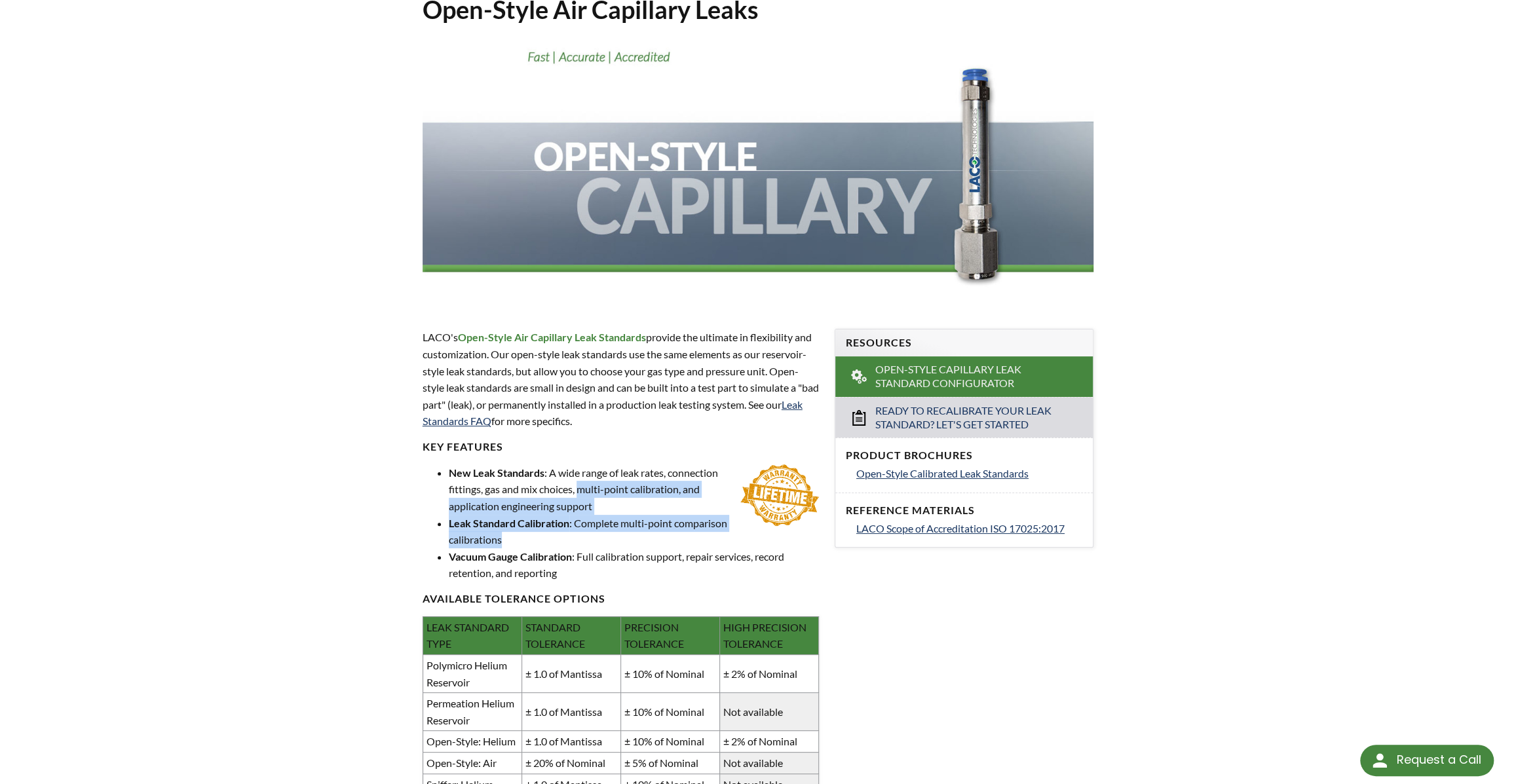
drag, startPoint x: 655, startPoint y: 551, endPoint x: 666, endPoint y: 603, distance: 53.2
click at [666, 581] on ul "New Leak Standards : A wide range of leak rates, connection fittings, gas and m…" at bounding box center [621, 523] width 396 height 117
click at [666, 548] on li "Leak Standard Calibration : Complete multi-point comparison calibrations" at bounding box center [633, 532] width 370 height 33
click at [1170, 688] on div "Open-Style Air Capillary Leaks LACO's Open-Style Air Capillary Leak Standards p…" at bounding box center [758, 508] width 839 height 1030
click at [918, 480] on span "Open-Style Calibrated Leak Standards" at bounding box center [942, 473] width 172 height 13
